Goal: Task Accomplishment & Management: Manage account settings

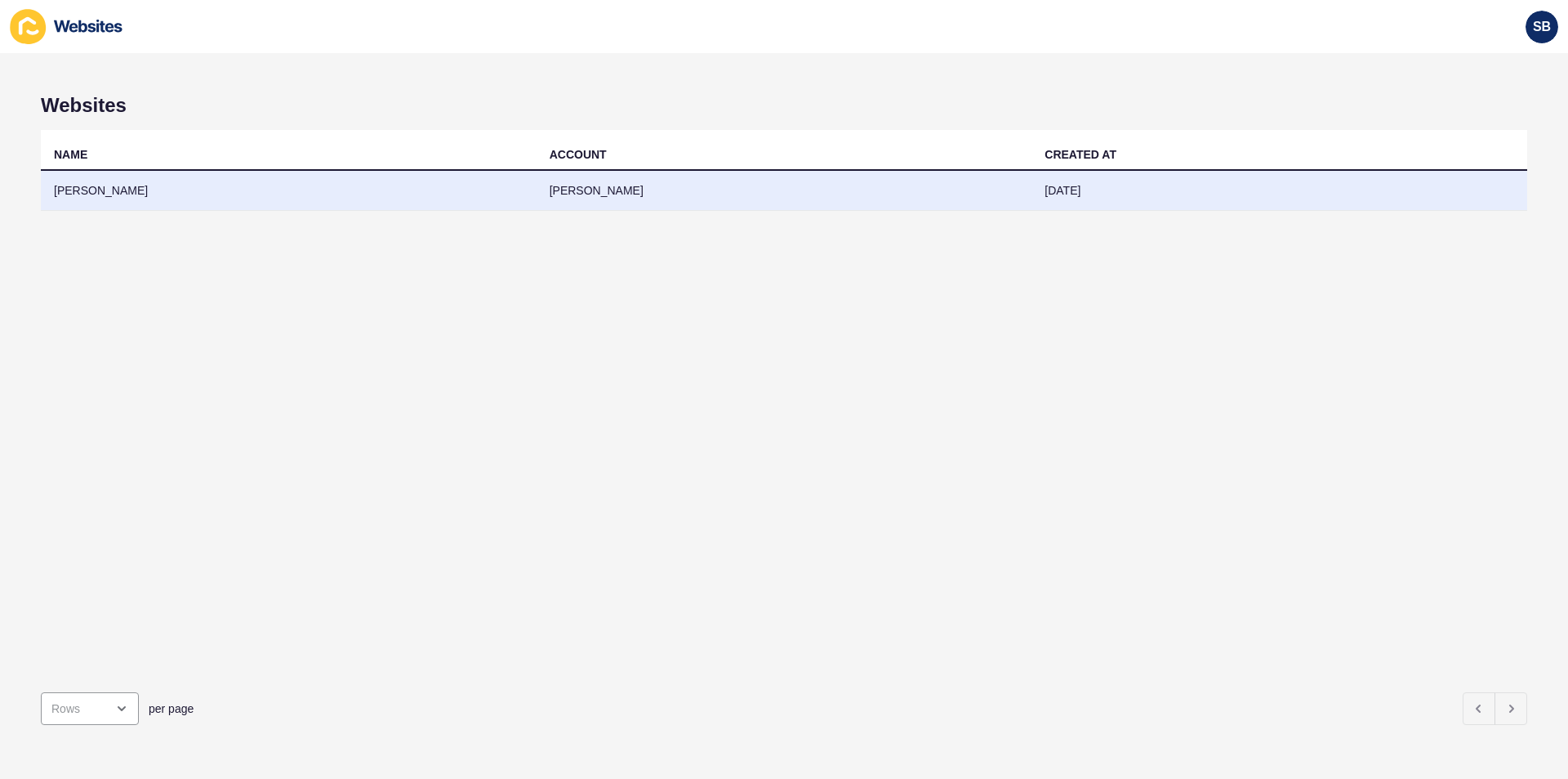
click at [372, 182] on td "[PERSON_NAME]" at bounding box center [288, 191] width 495 height 40
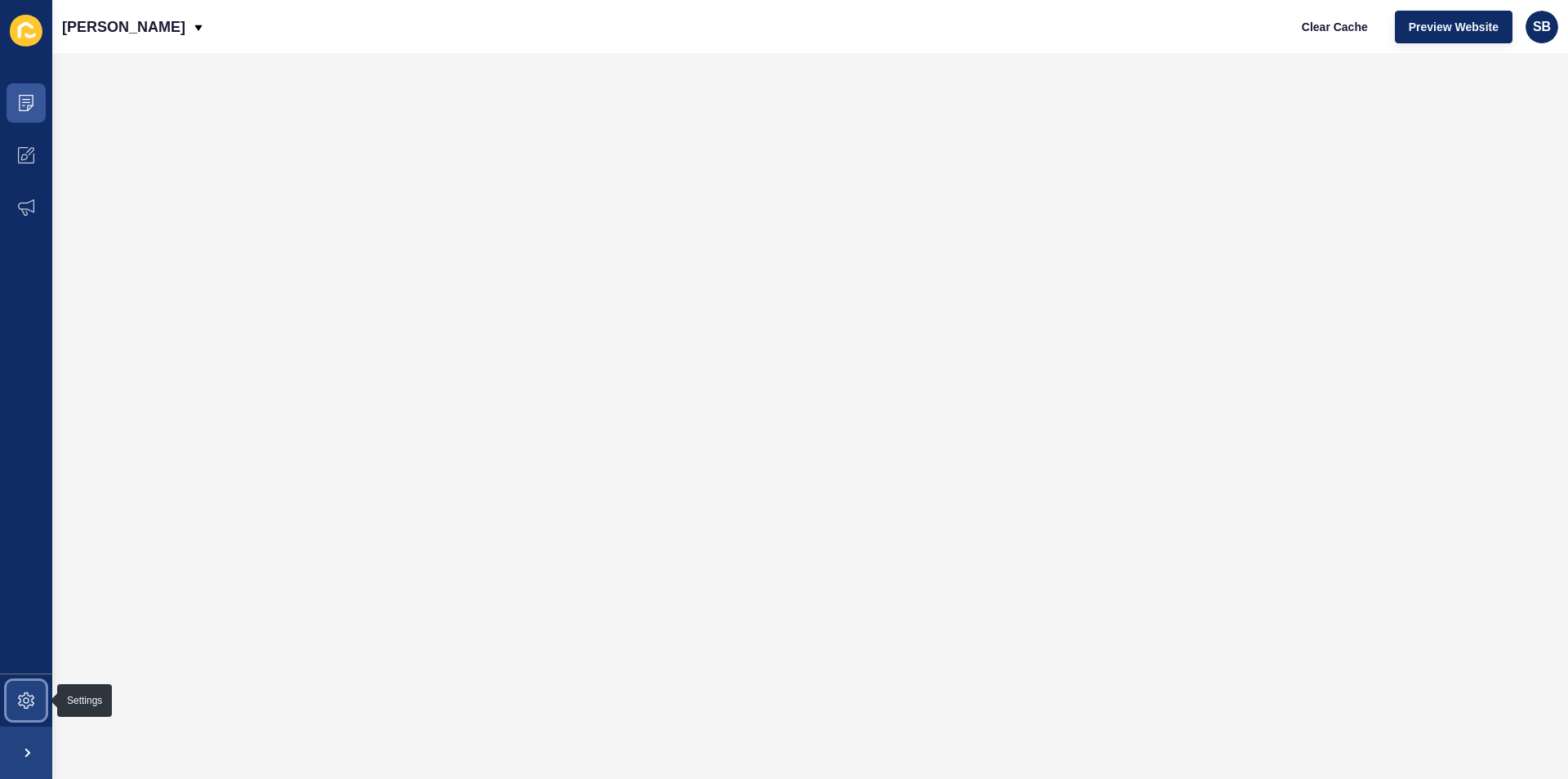
click at [28, 695] on icon at bounding box center [27, 700] width 17 height 17
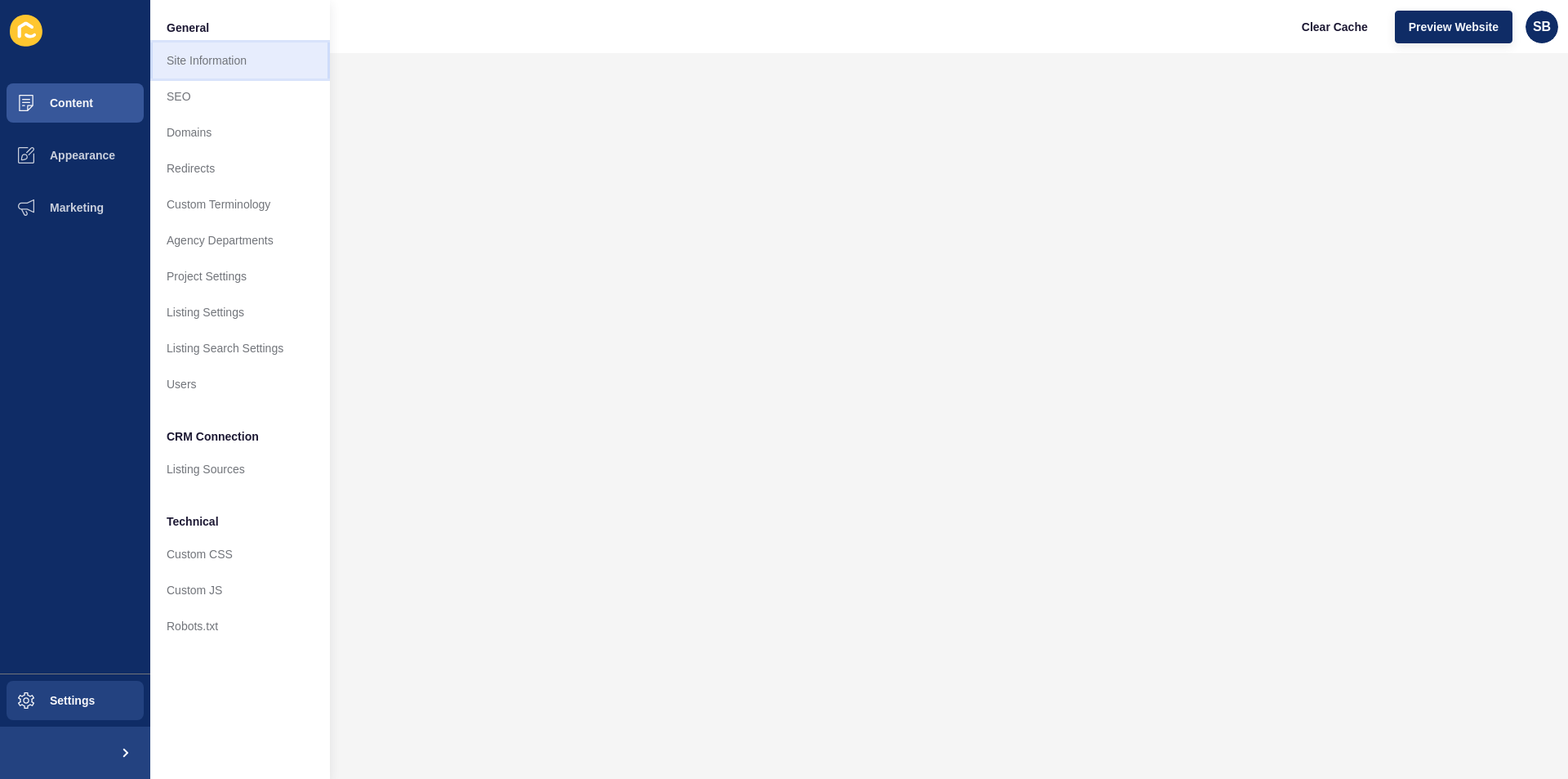
click at [239, 63] on link "Site Information" at bounding box center [240, 60] width 180 height 36
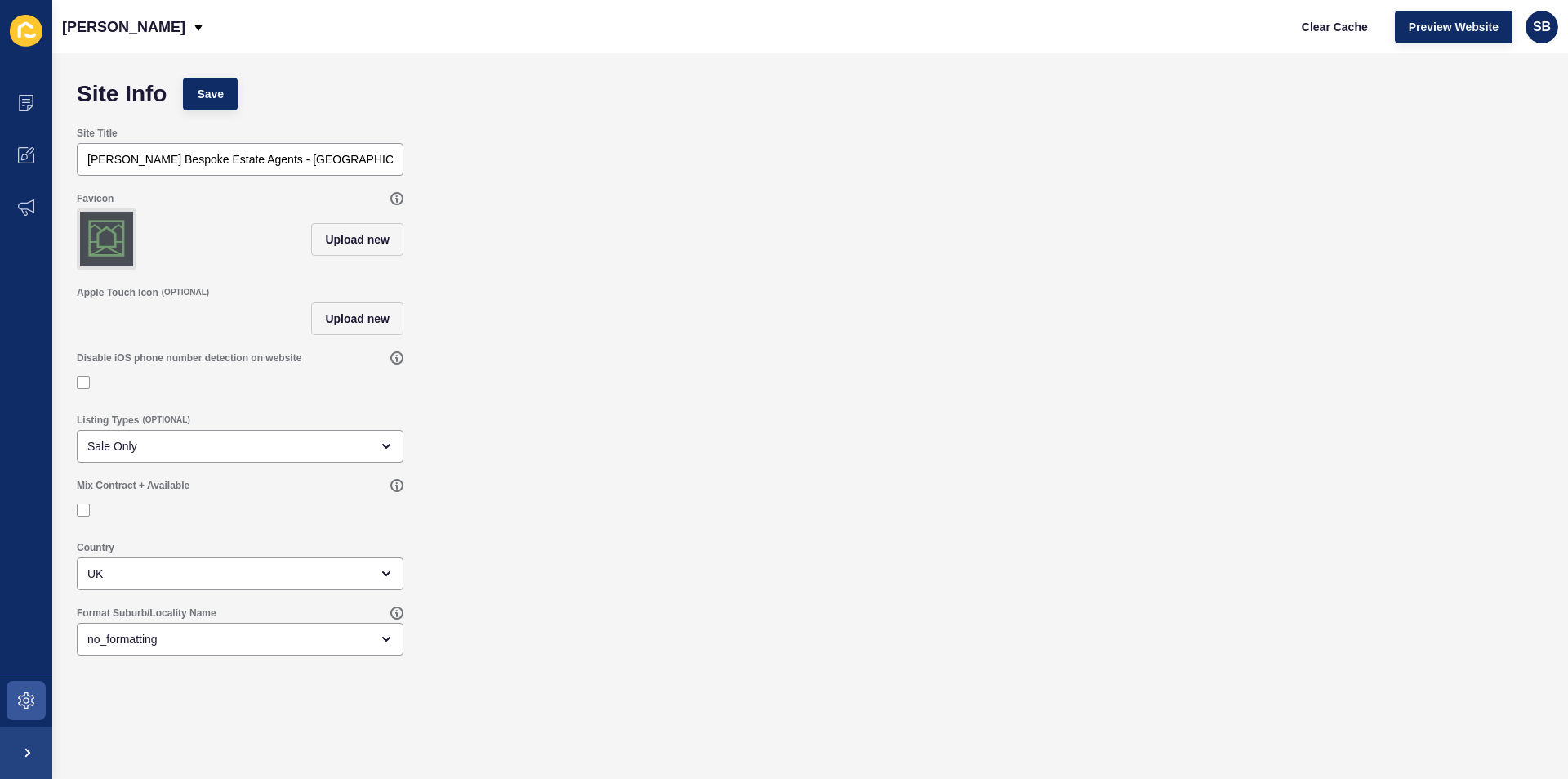
click at [103, 233] on img at bounding box center [107, 238] width 53 height 54
click at [361, 243] on span "Upload new" at bounding box center [357, 240] width 64 height 17
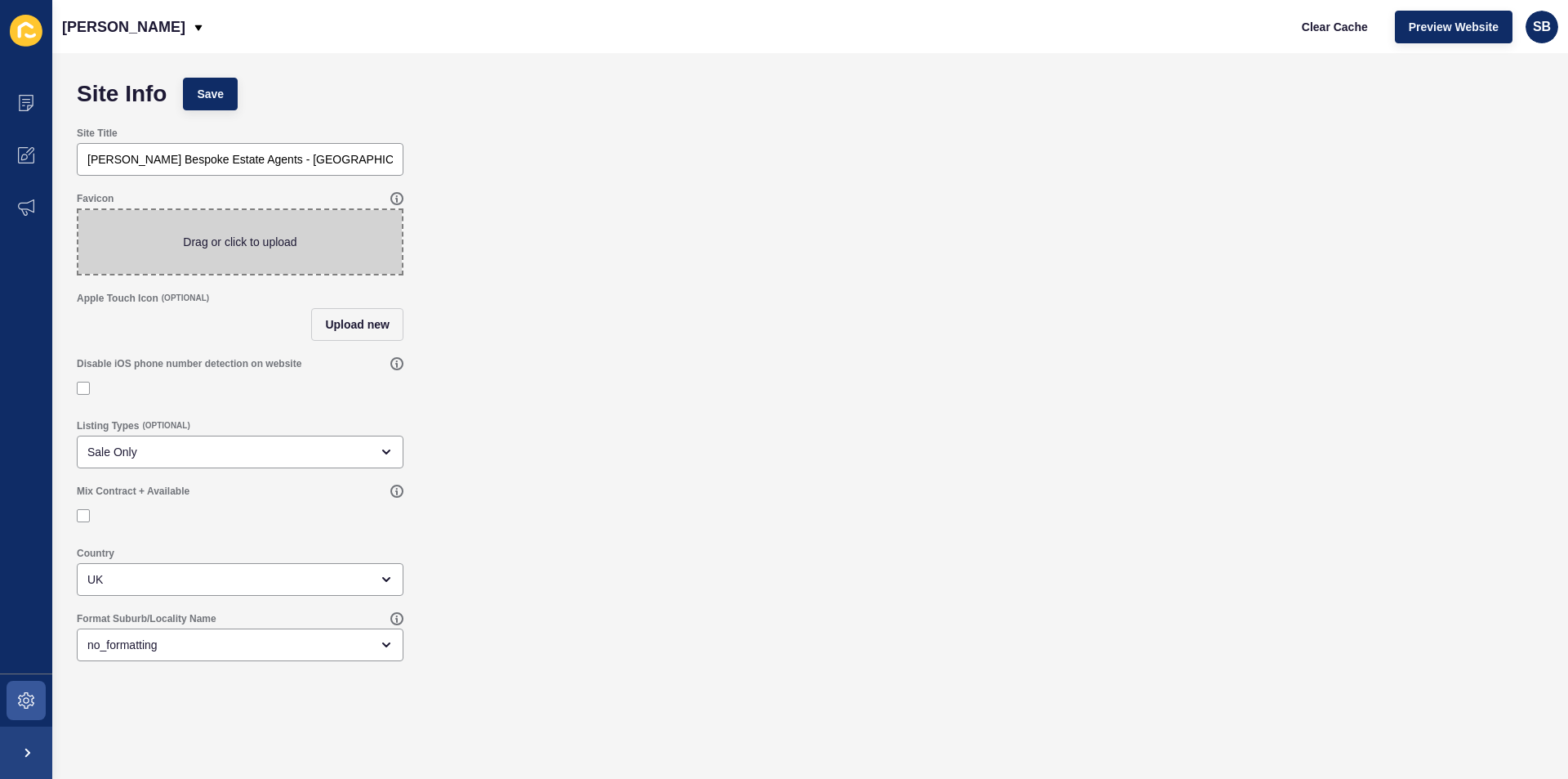
click at [361, 243] on span at bounding box center [240, 242] width 323 height 64
click at [79, 210] on input "Drag or click to upload" at bounding box center [79, 210] width 0 height 0
type input "C:\fakepath\Flavicon V2.png"
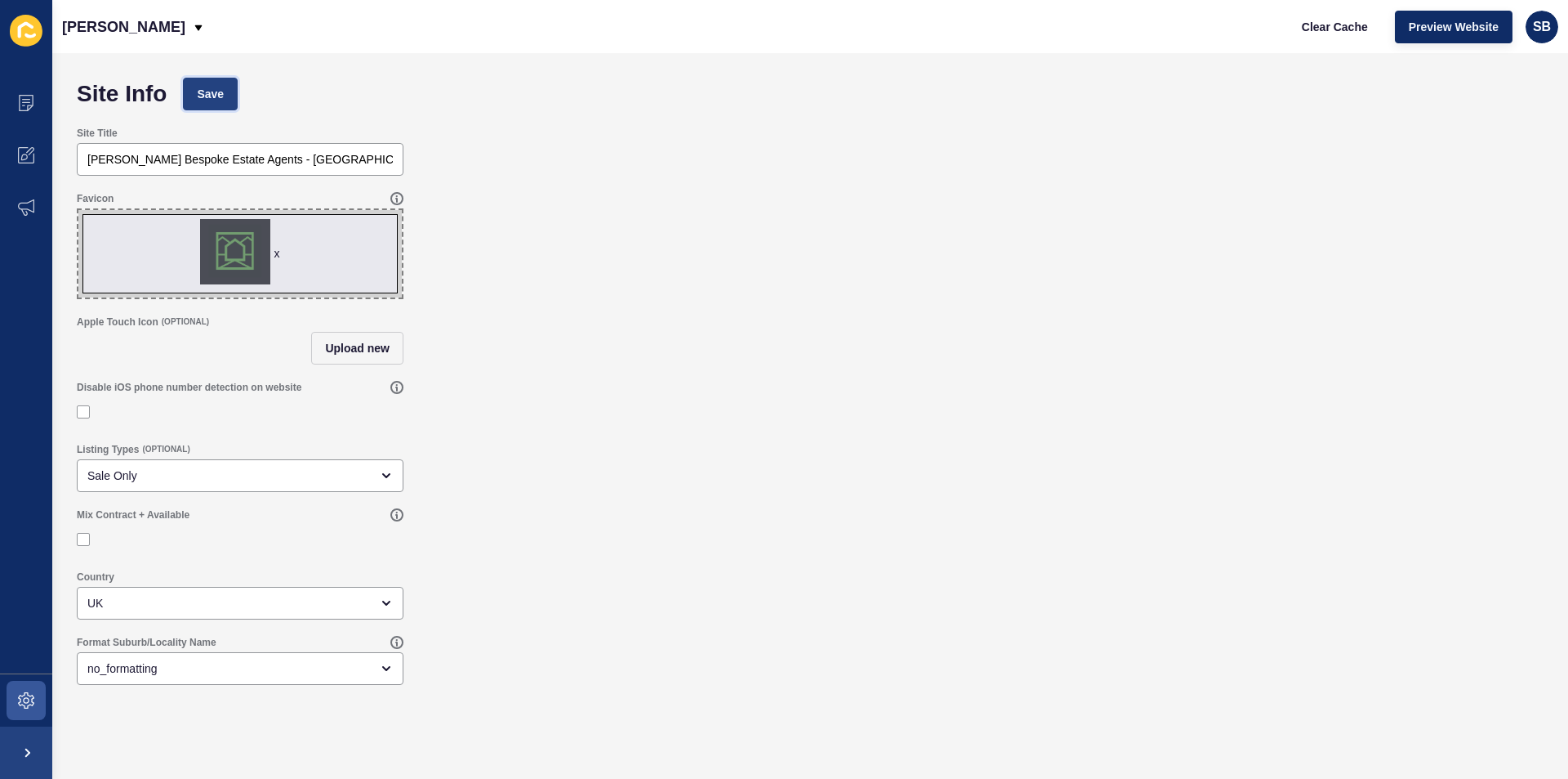
click at [216, 83] on button "Save" at bounding box center [210, 94] width 54 height 33
click at [279, 252] on div "x" at bounding box center [277, 253] width 6 height 17
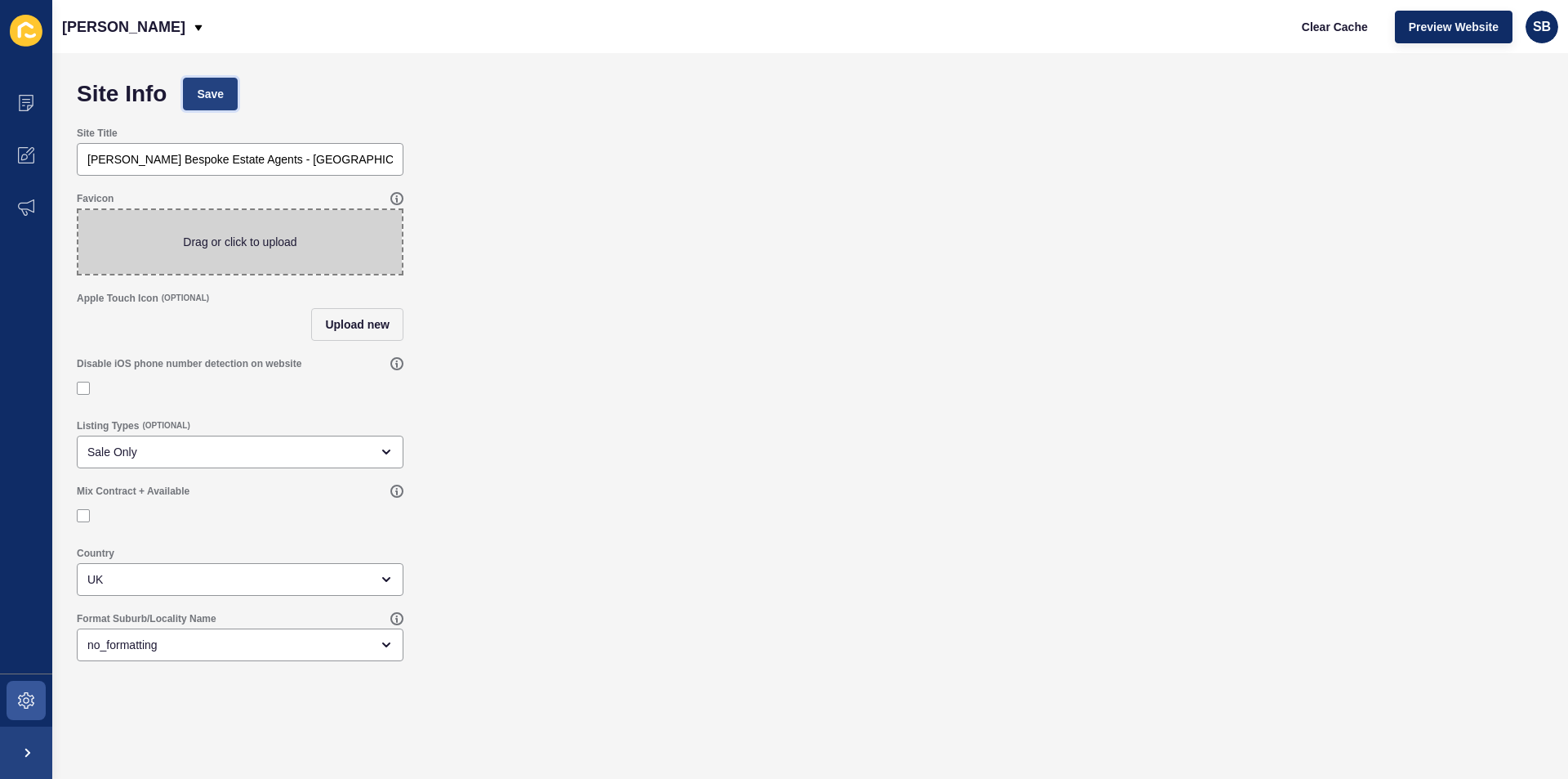
click at [221, 100] on span "Save" at bounding box center [211, 94] width 27 height 17
click at [271, 242] on span at bounding box center [240, 242] width 323 height 64
click at [79, 210] on input "Drag or click to upload" at bounding box center [79, 210] width 0 height 0
type input "C:\fakepath\Flavicon V2.png"
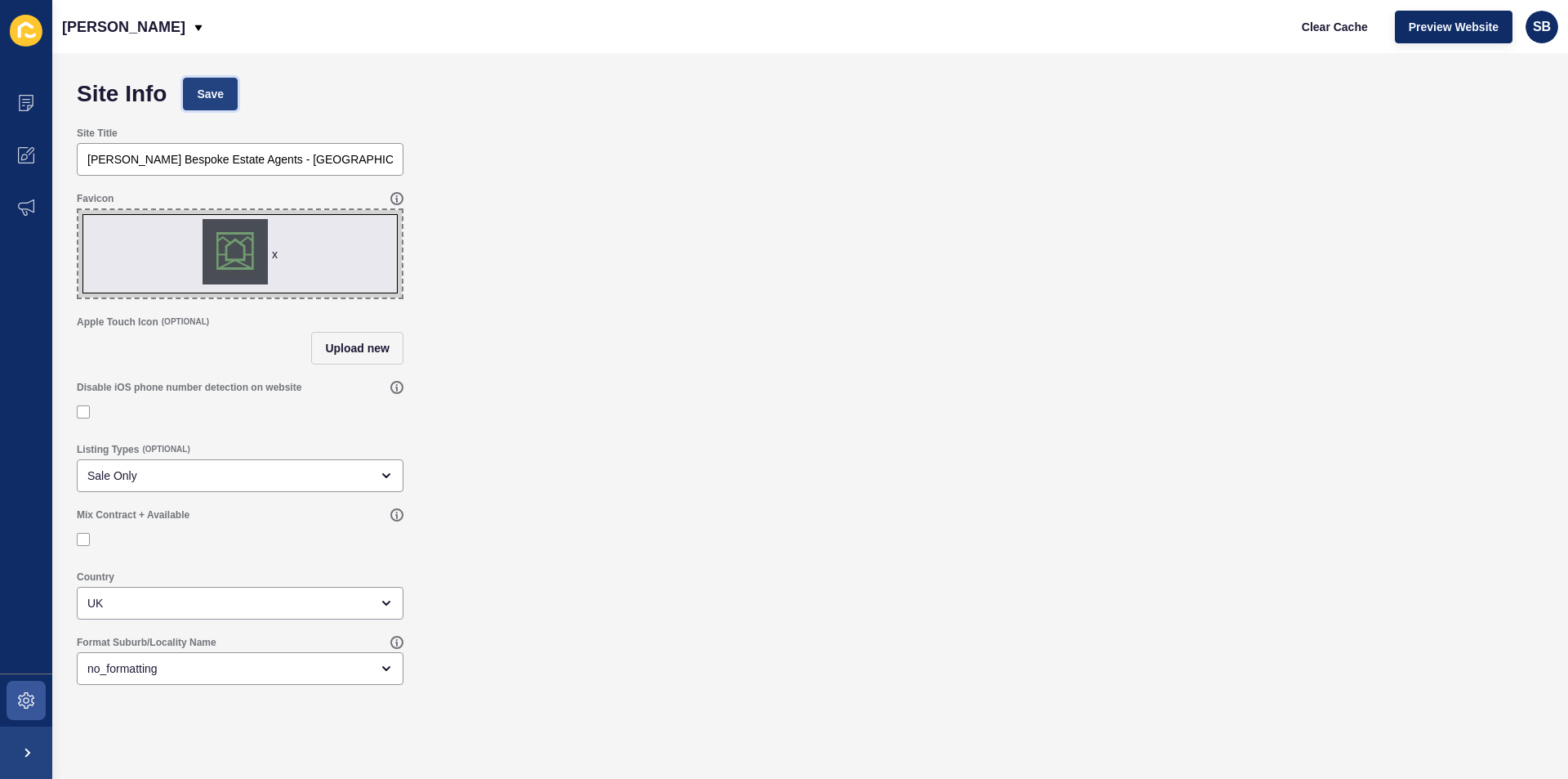
click at [229, 90] on button "Save" at bounding box center [210, 94] width 54 height 33
click at [1344, 24] on span "Clear Cache" at bounding box center [1334, 27] width 66 height 17
click at [223, 82] on button "Save" at bounding box center [210, 94] width 54 height 33
click at [1342, 19] on span "Clear Cache" at bounding box center [1334, 27] width 66 height 17
click at [217, 85] on button "Save" at bounding box center [210, 94] width 54 height 33
